Goal: Check status: Check status

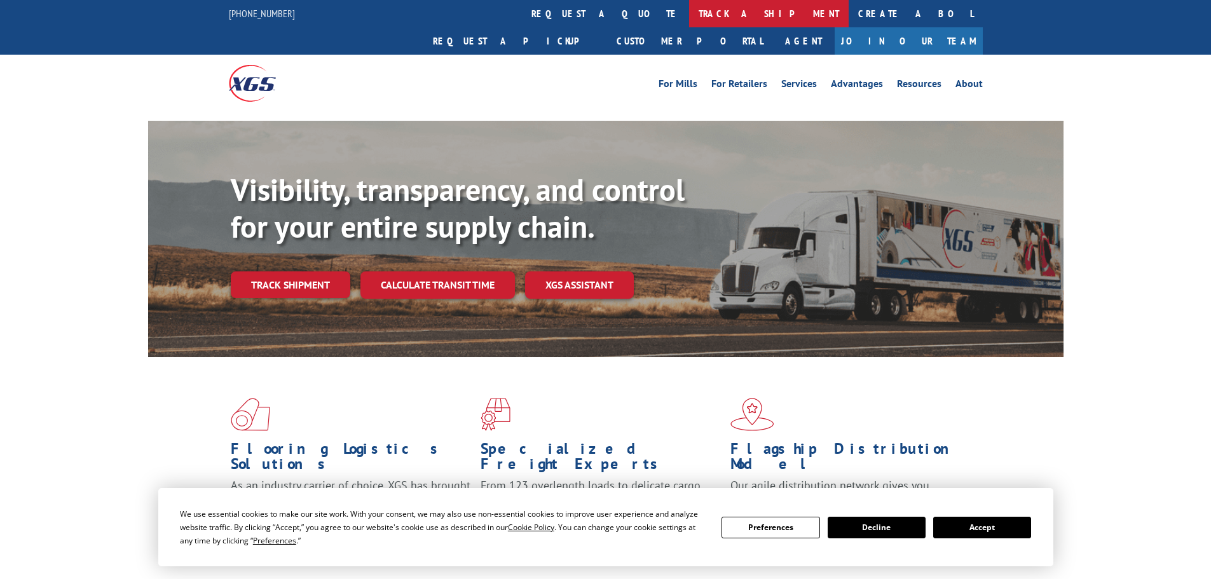
click at [689, 11] on link "track a shipment" at bounding box center [769, 13] width 160 height 27
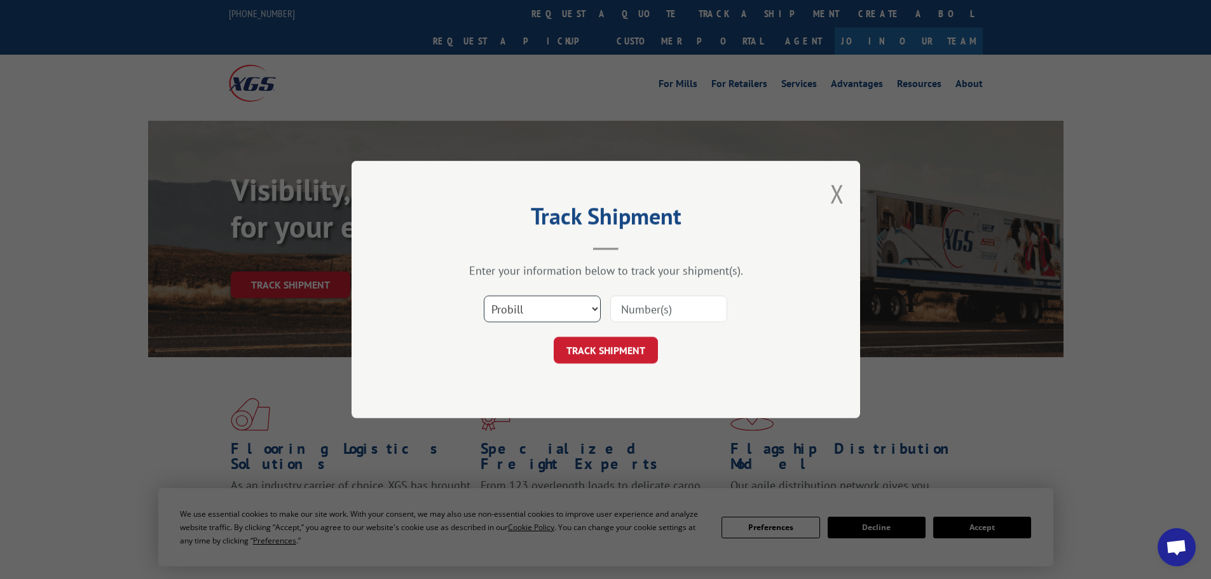
click at [566, 305] on select "Select category... Probill BOL PO" at bounding box center [542, 309] width 117 height 27
select select "po"
click at [484, 296] on select "Select category... Probill BOL PO" at bounding box center [542, 309] width 117 height 27
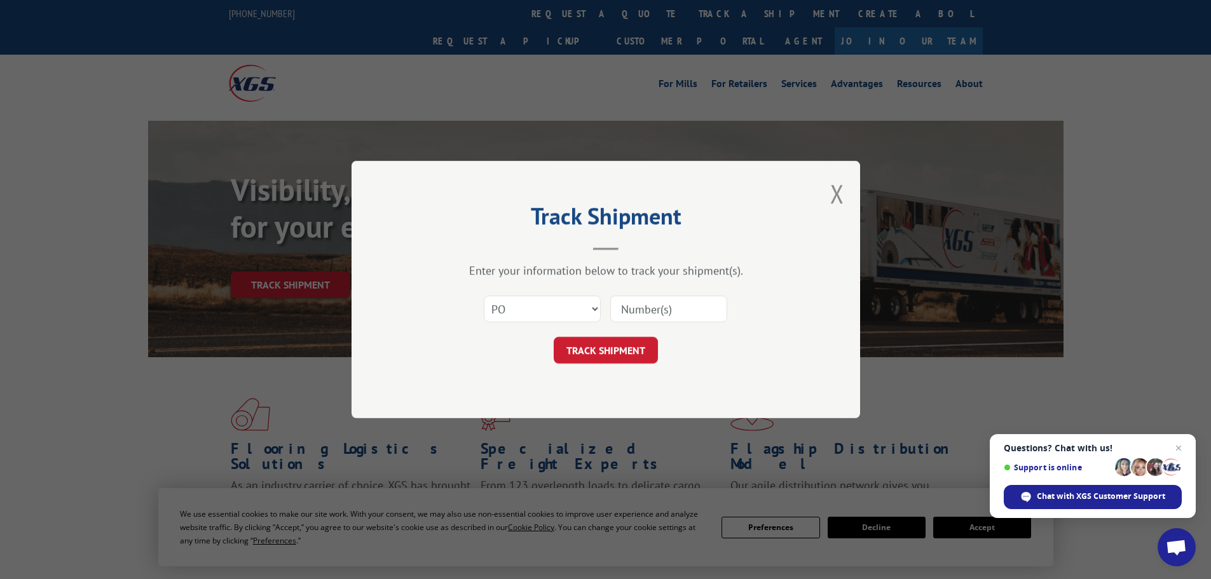
click at [641, 308] on input at bounding box center [668, 309] width 117 height 27
paste input "38539976"
type input "38539976"
click at [628, 351] on button "TRACK SHIPMENT" at bounding box center [606, 350] width 104 height 27
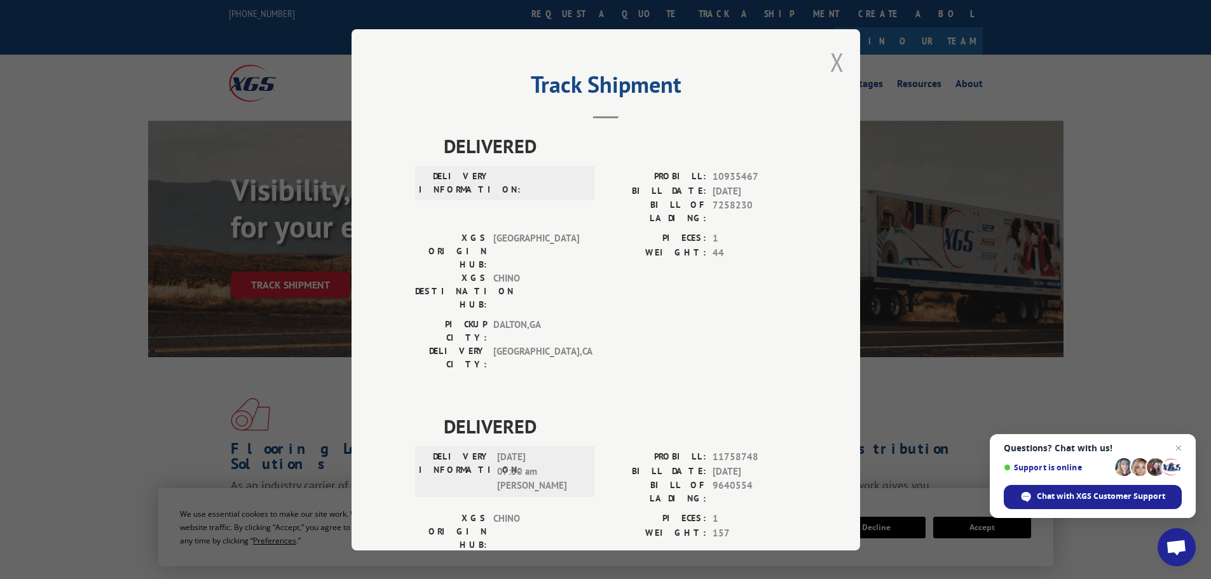
click at [834, 59] on button "Close modal" at bounding box center [838, 62] width 14 height 34
